Goal: Information Seeking & Learning: Learn about a topic

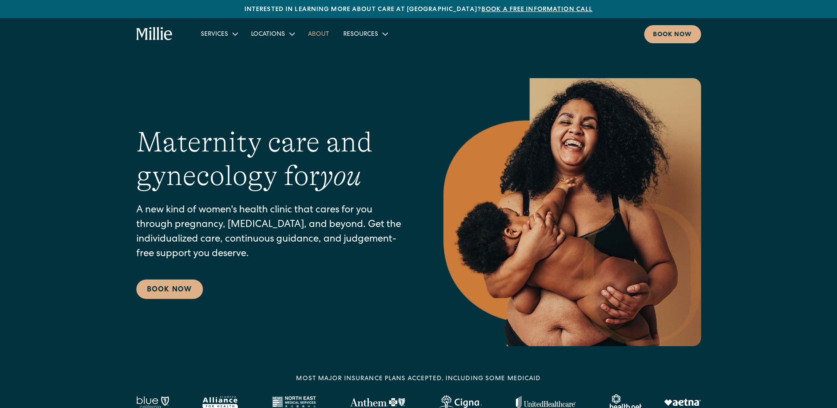
click at [307, 39] on link "About" at bounding box center [318, 33] width 35 height 15
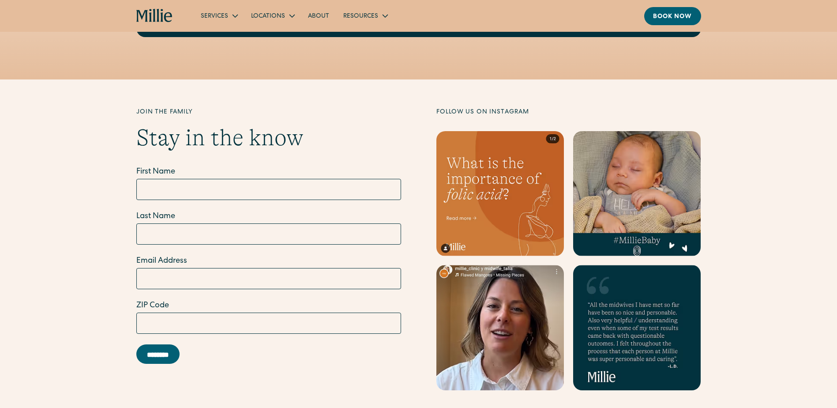
scroll to position [2808, 0]
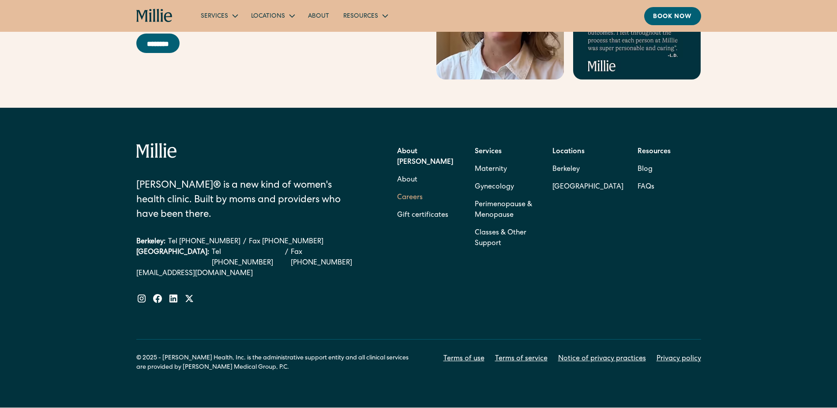
click at [413, 189] on link "Careers" at bounding box center [410, 198] width 26 height 18
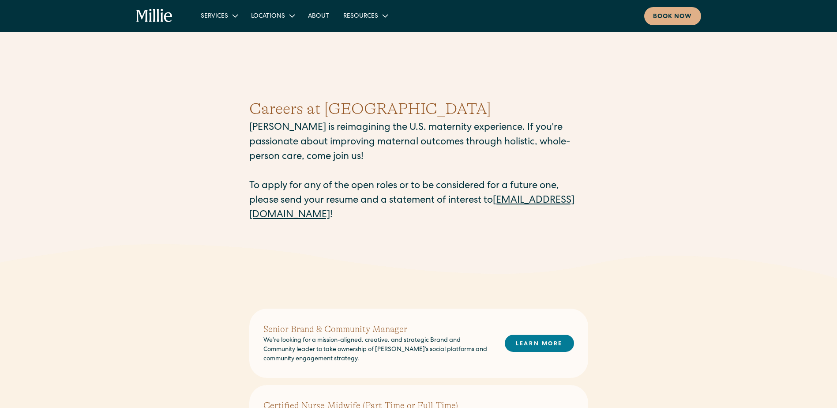
scroll to position [357, 0]
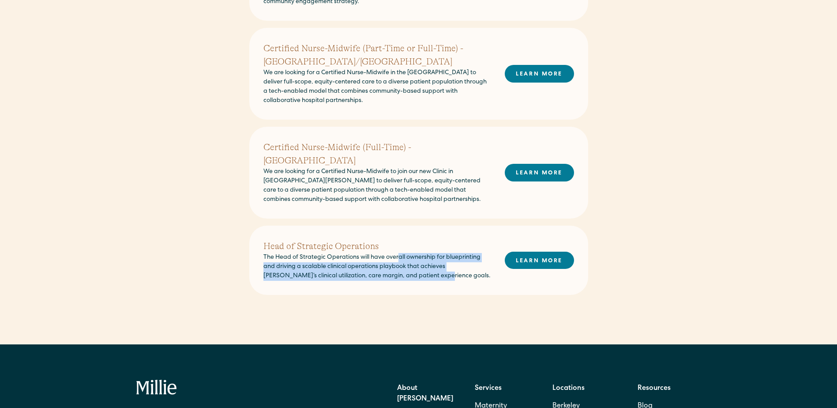
drag, startPoint x: 401, startPoint y: 263, endPoint x: 400, endPoint y: 243, distance: 20.3
click at [400, 253] on p "The Head of Strategic Operations will have overall ownership for blueprinting a…" at bounding box center [376, 267] width 227 height 28
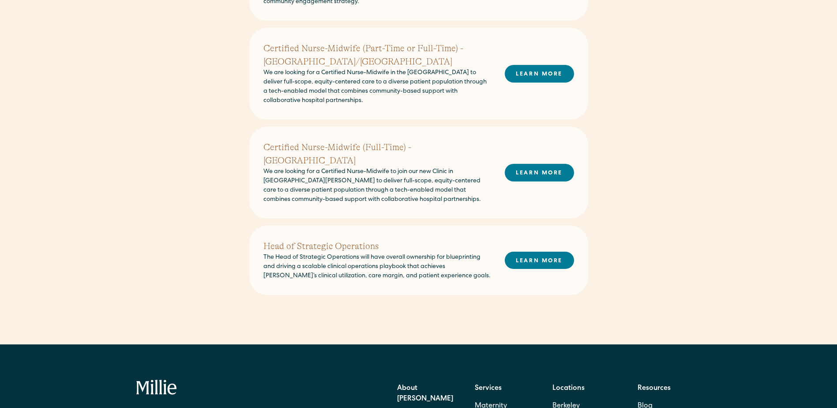
drag, startPoint x: 836, startPoint y: 271, endPoint x: 831, endPoint y: 250, distance: 22.3
click at [831, 250] on div "Senior Brand & Community Manager We’re looking for a mission-aligned, creative,…" at bounding box center [418, 133] width 837 height 421
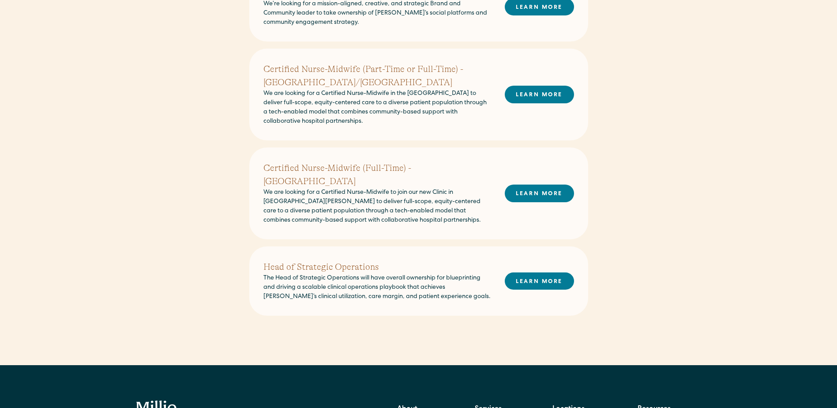
scroll to position [149, 0]
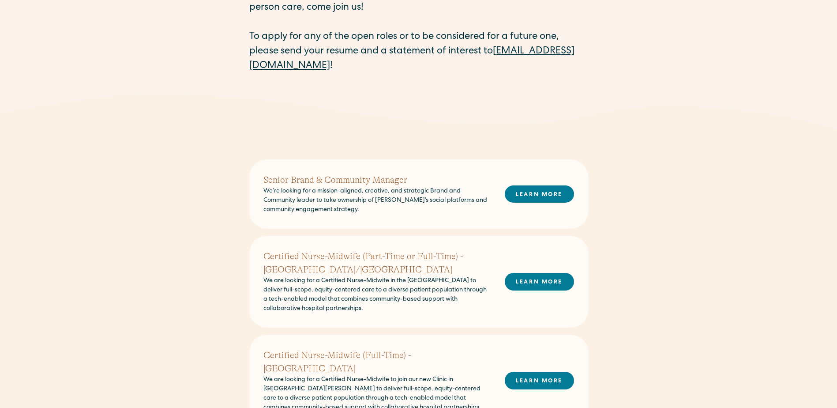
drag, startPoint x: 840, startPoint y: 244, endPoint x: 826, endPoint y: 164, distance: 81.4
click at [826, 164] on div "Senior Brand & Community Manager We’re looking for a mission-aligned, creative,…" at bounding box center [418, 341] width 837 height 421
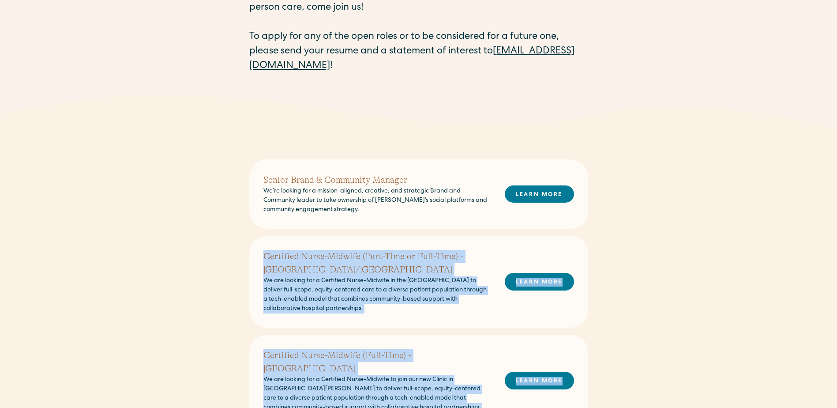
click at [755, 198] on div "Senior Brand & Community Manager We’re looking for a mission-aligned, creative,…" at bounding box center [418, 341] width 837 height 421
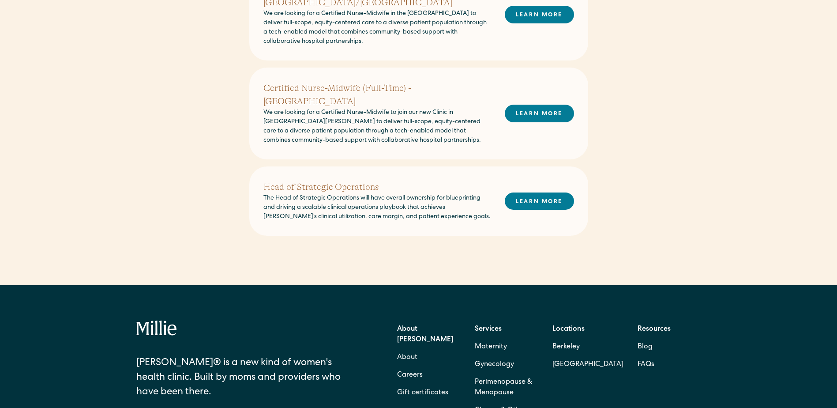
scroll to position [421, 0]
